Goal: Task Accomplishment & Management: Use online tool/utility

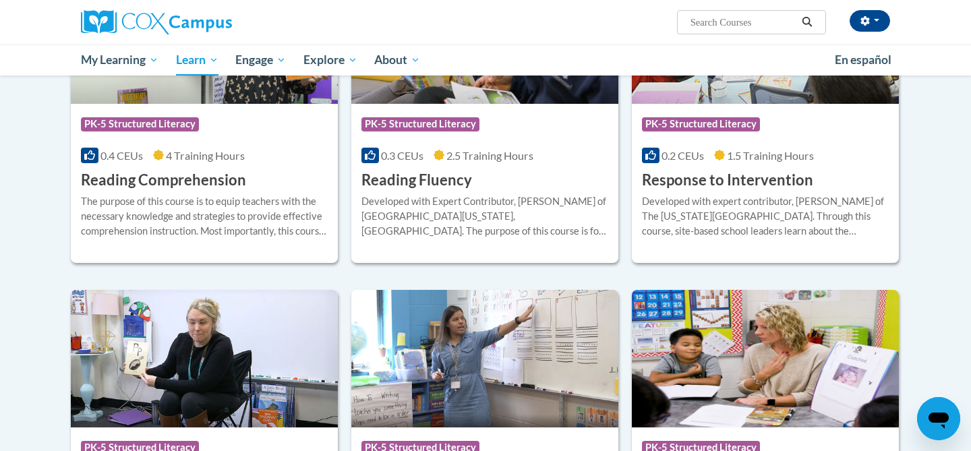
scroll to position [1223, 0]
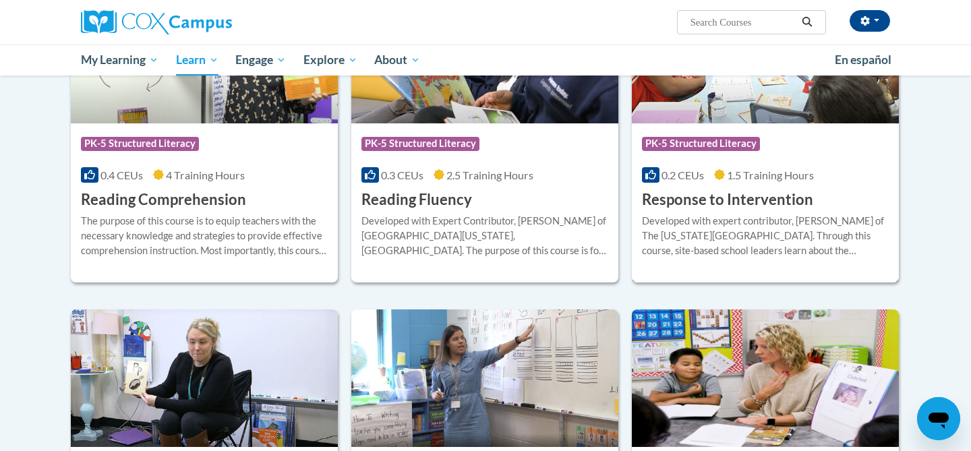
click at [679, 215] on div "Developed with expert contributor, Dr. Laura Justice of The Ohio State Universi…" at bounding box center [765, 236] width 247 height 45
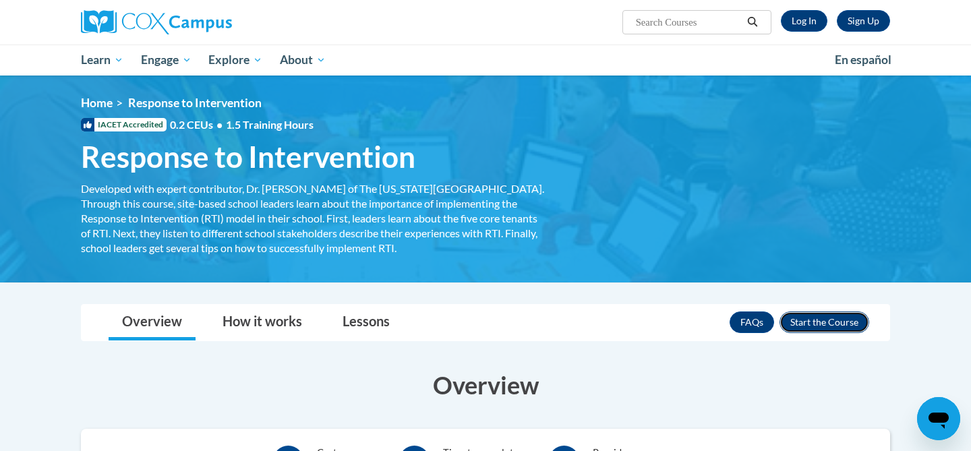
click at [809, 325] on button "Enroll" at bounding box center [825, 323] width 90 height 22
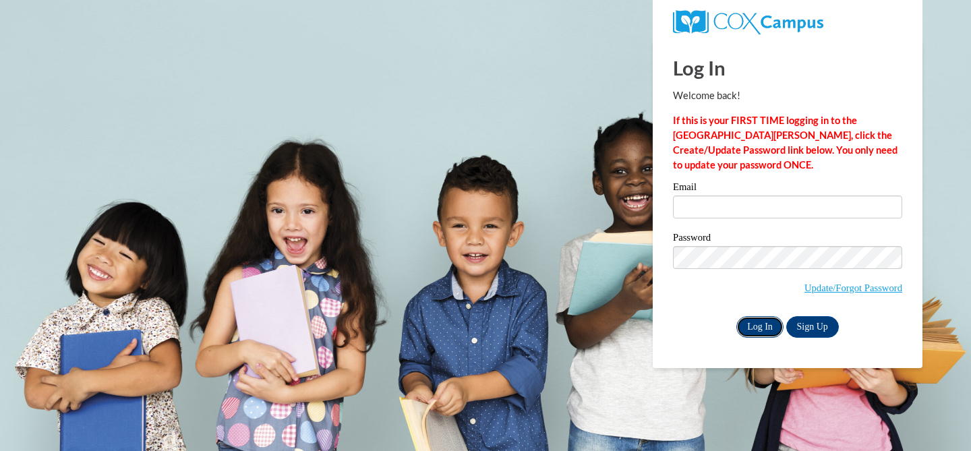
click at [761, 327] on input "Log In" at bounding box center [760, 327] width 47 height 22
type input "[EMAIL_ADDRESS][DOMAIN_NAME]"
click at [753, 335] on input "Log In" at bounding box center [760, 327] width 47 height 22
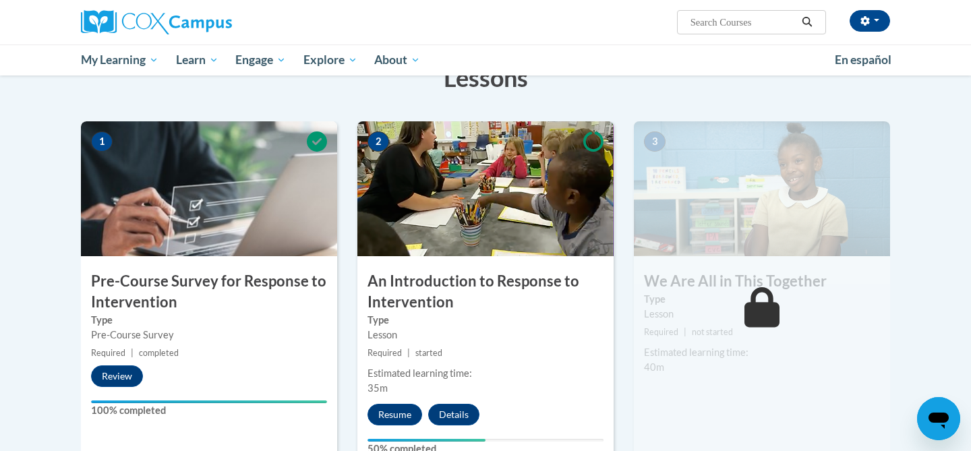
scroll to position [238, 0]
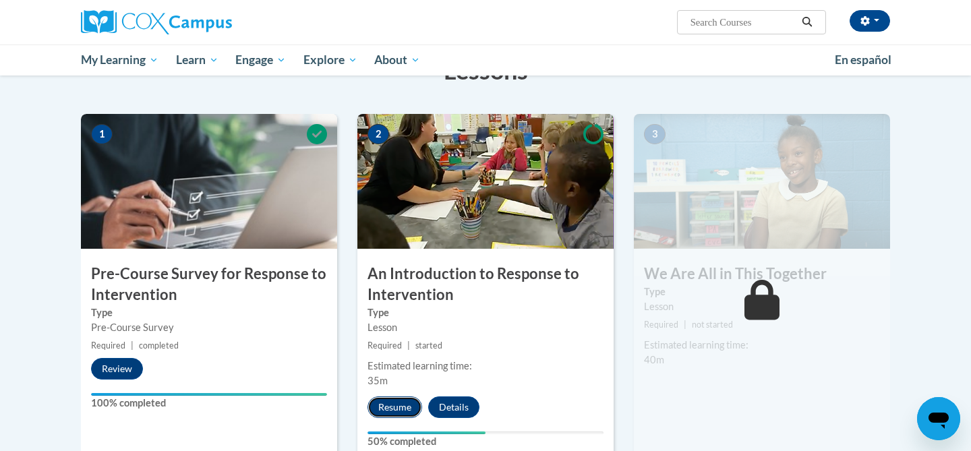
click at [409, 409] on button "Resume" at bounding box center [395, 408] width 55 height 22
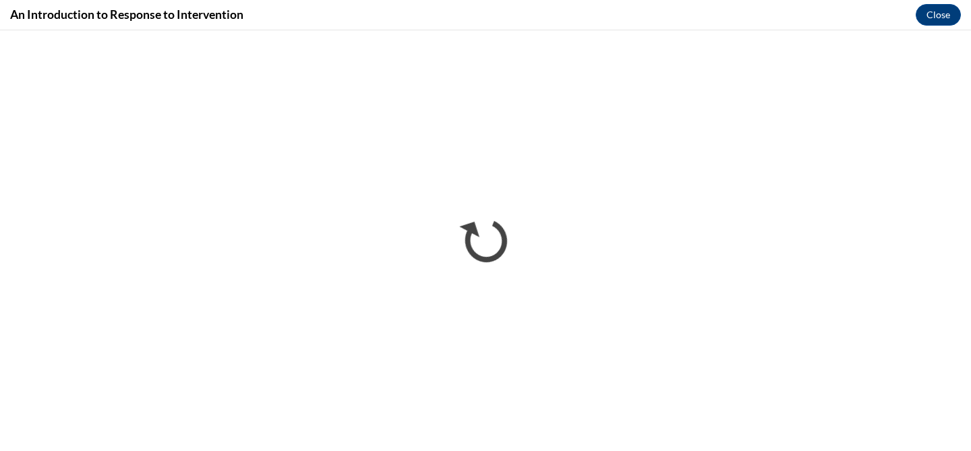
scroll to position [0, 0]
